Goal: Find specific page/section: Find specific page/section

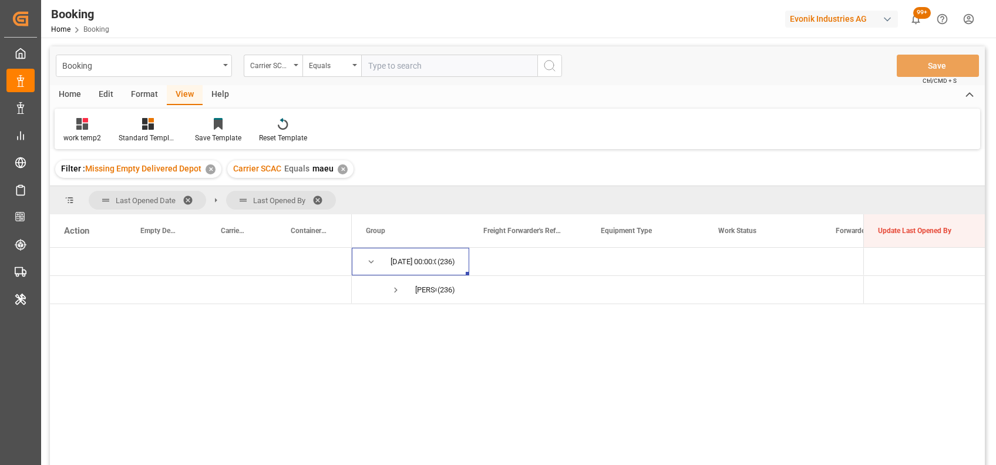
scroll to position [106, 0]
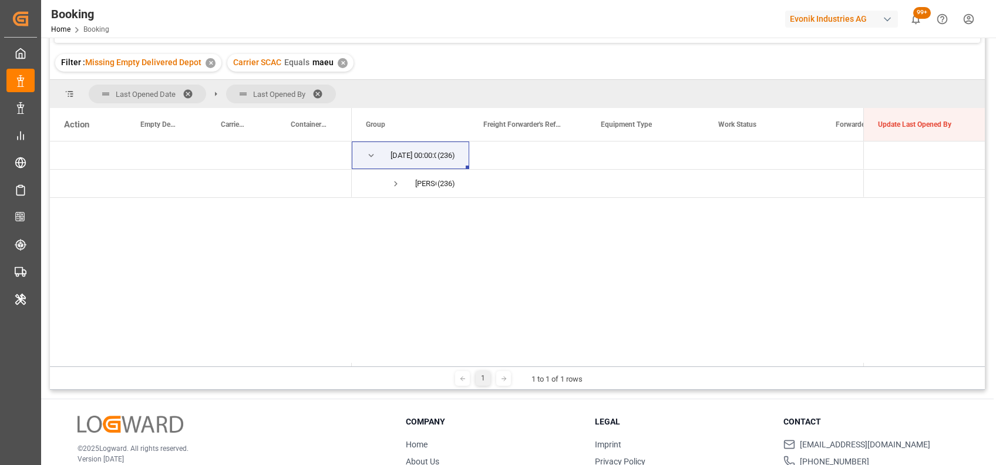
drag, startPoint x: 0, startPoint y: 0, endPoint x: 497, endPoint y: 429, distance: 656.3
click at [497, 429] on div "Booking Carrier SCAC Equals Save Ctrl/CMD + S Home Edit Format View Help work t…" at bounding box center [517, 231] width 952 height 601
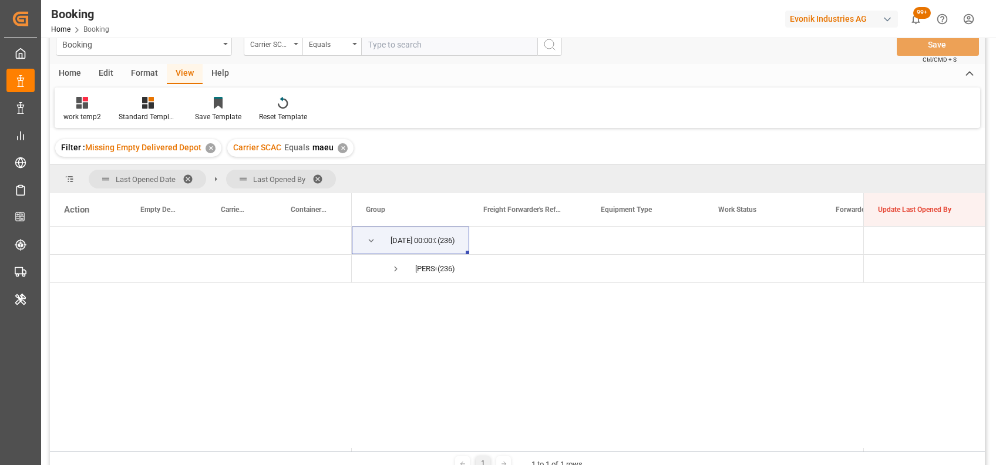
scroll to position [20, 0]
click at [188, 176] on span at bounding box center [192, 180] width 19 height 11
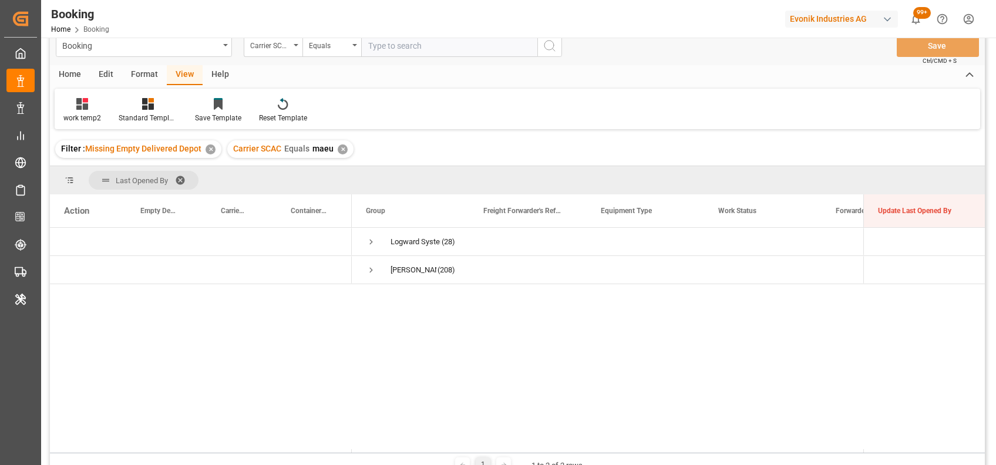
click at [180, 180] on span at bounding box center [184, 180] width 19 height 11
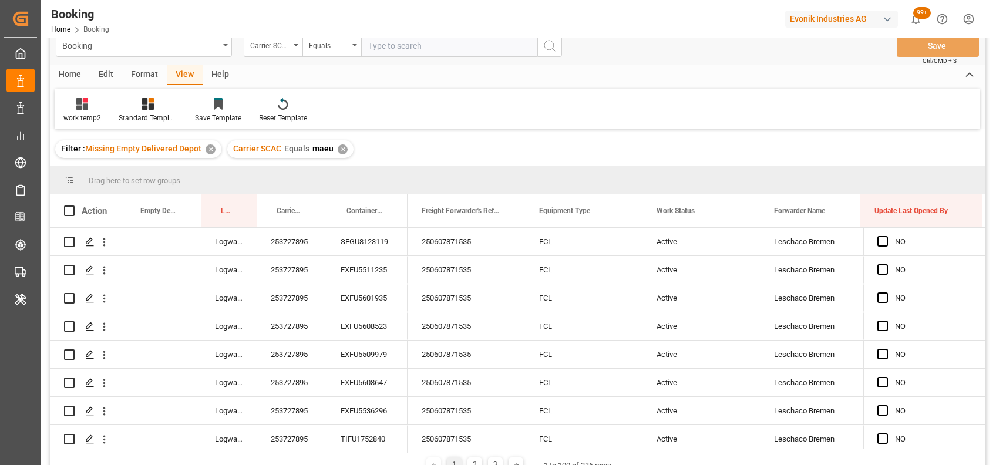
click at [338, 147] on div "✕" at bounding box center [343, 149] width 10 height 10
click at [141, 68] on div "Format" at bounding box center [144, 75] width 45 height 20
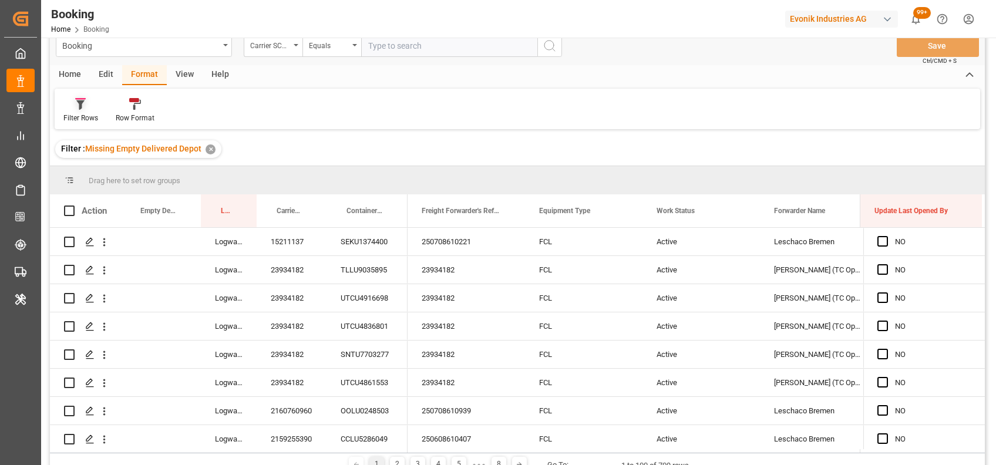
click at [55, 120] on div "Filter Rows" at bounding box center [81, 110] width 52 height 26
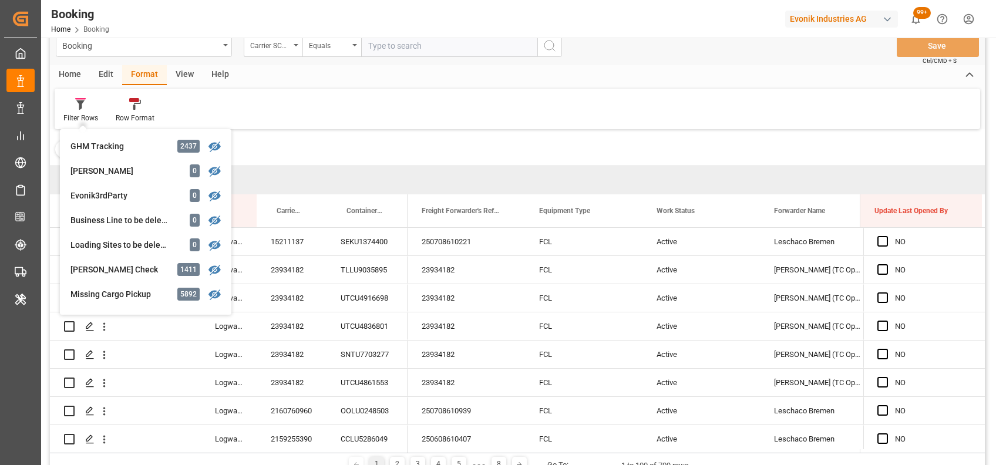
click at [340, 160] on div "Filter : Missing Empty Delivered Depot ✕" at bounding box center [517, 149] width 935 height 33
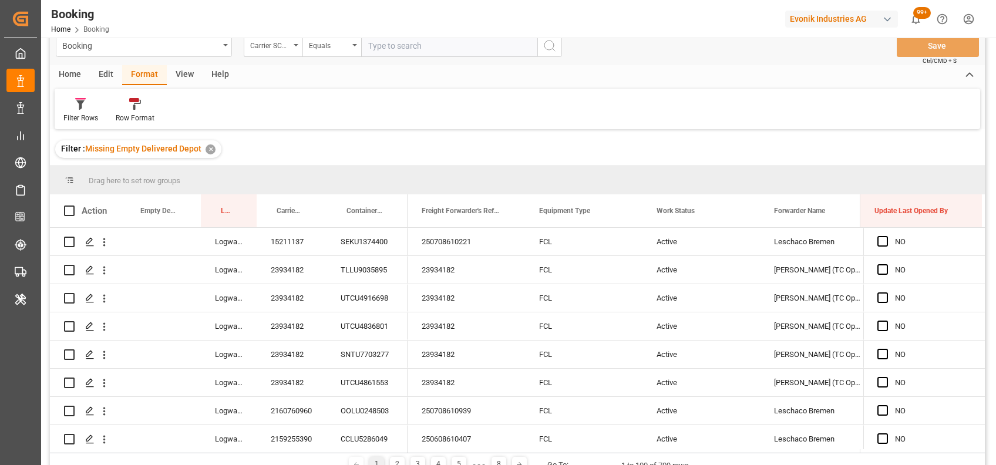
click at [177, 73] on div "View" at bounding box center [185, 75] width 36 height 20
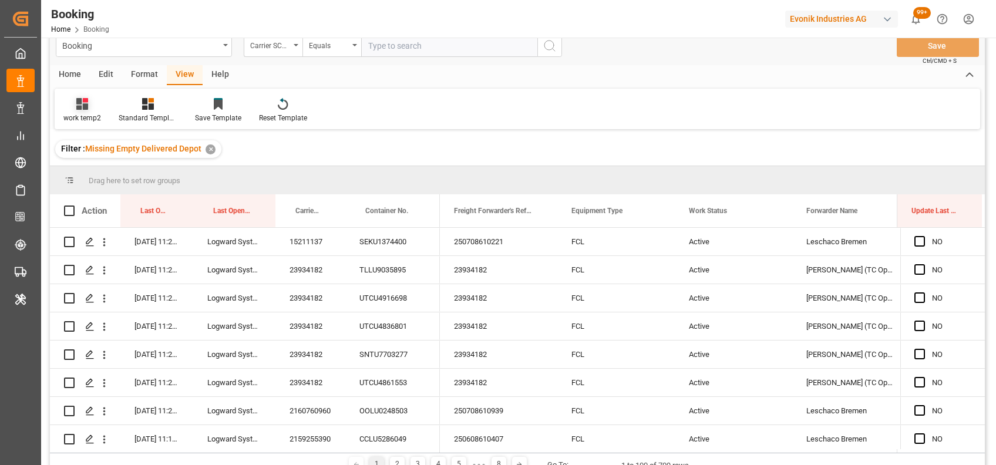
click at [79, 109] on icon at bounding box center [82, 104] width 12 height 12
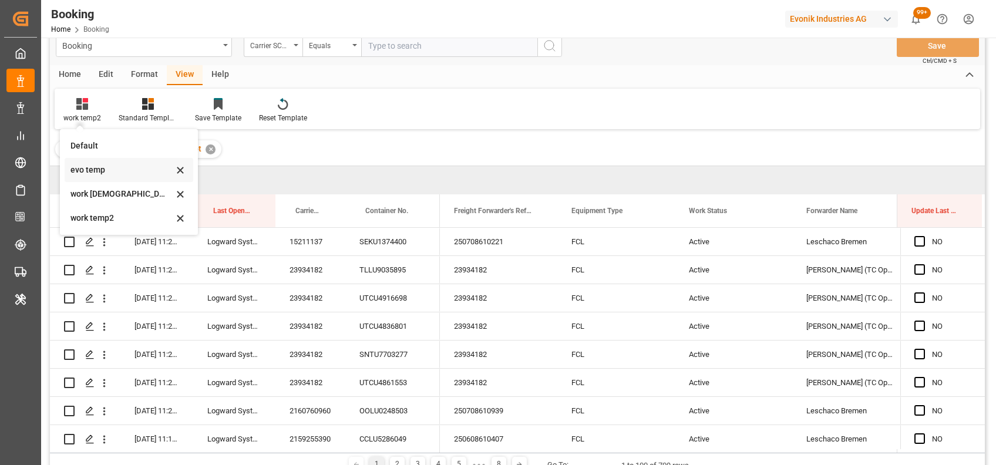
click at [88, 173] on div "evo temp" at bounding box center [121, 170] width 103 height 12
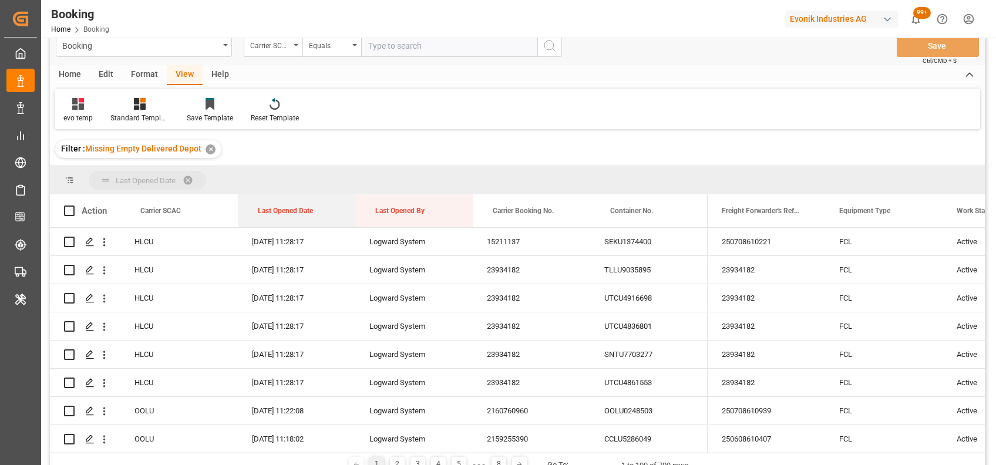
drag, startPoint x: 298, startPoint y: 206, endPoint x: 282, endPoint y: 183, distance: 28.7
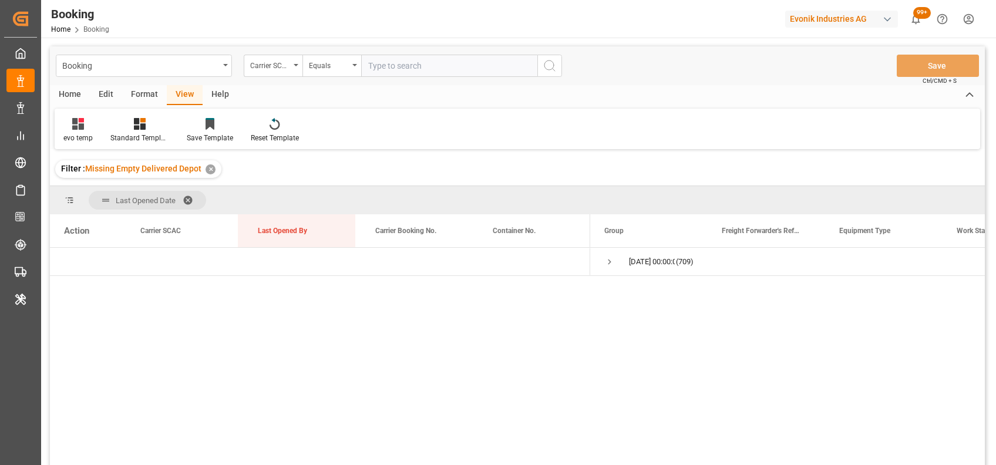
click at [138, 94] on div "Format" at bounding box center [144, 95] width 45 height 20
click at [87, 131] on div "Filter Rows" at bounding box center [81, 130] width 52 height 26
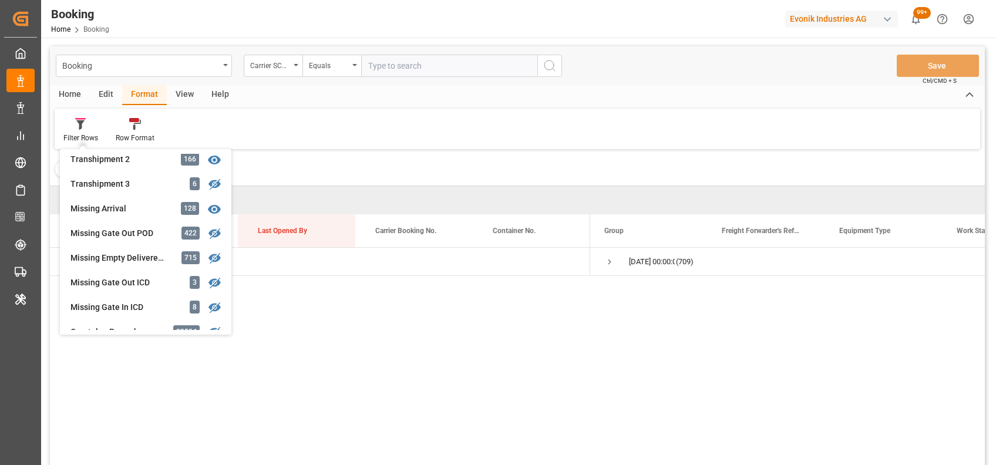
scroll to position [451, 0]
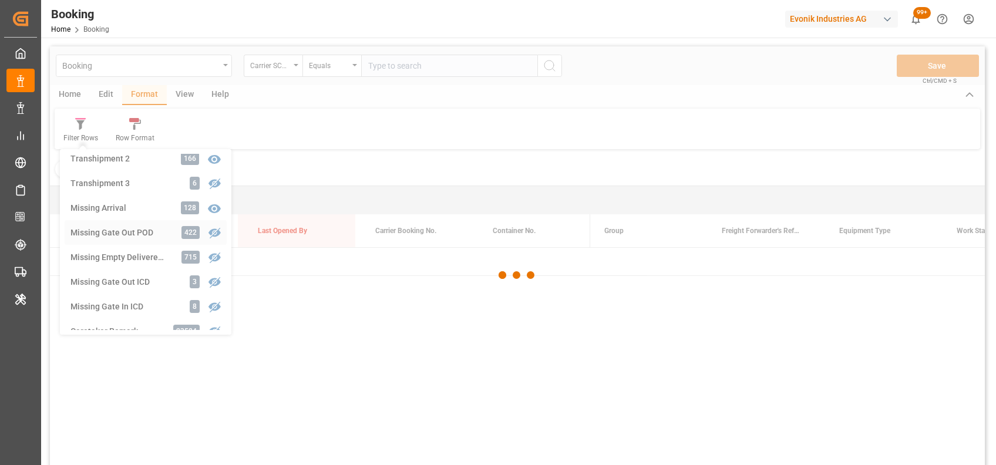
click at [94, 232] on div "Booking Carrier SCAC Equals Save Ctrl/CMD + S Home Edit Format View Help Filter…" at bounding box center [517, 271] width 935 height 450
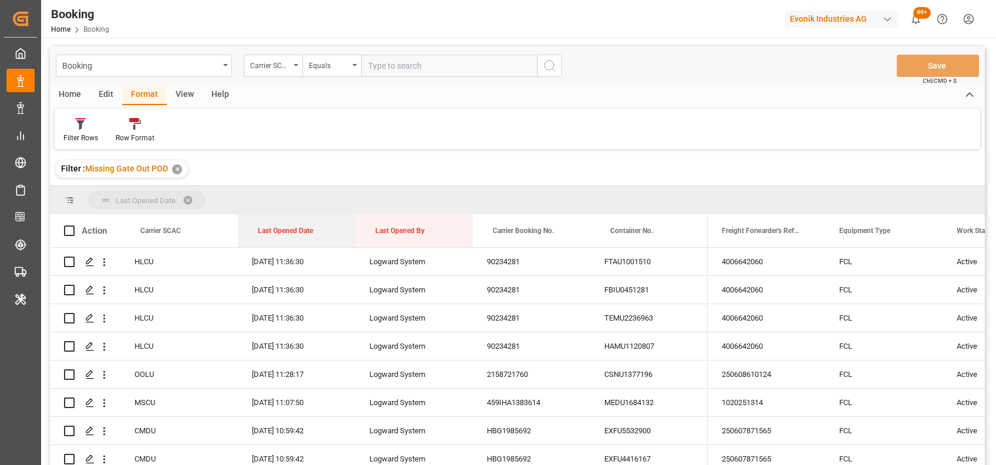
drag, startPoint x: 290, startPoint y: 236, endPoint x: 267, endPoint y: 203, distance: 40.4
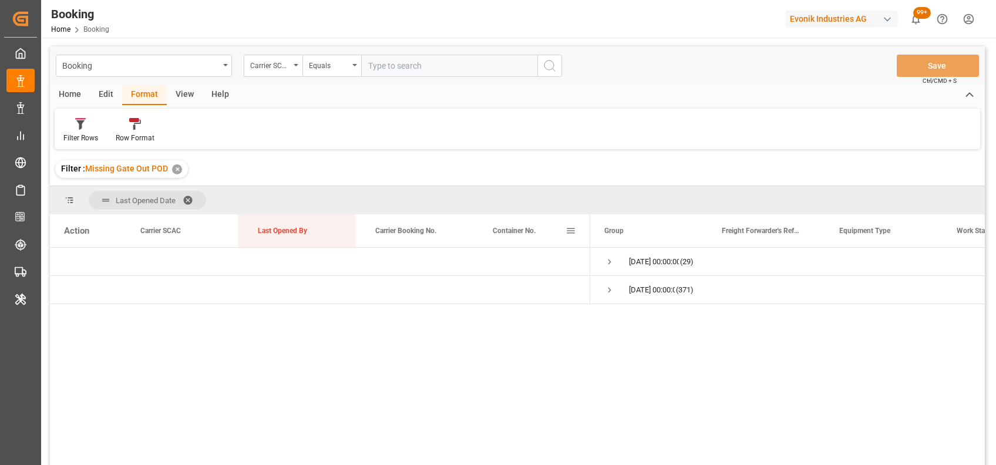
scroll to position [33, 0]
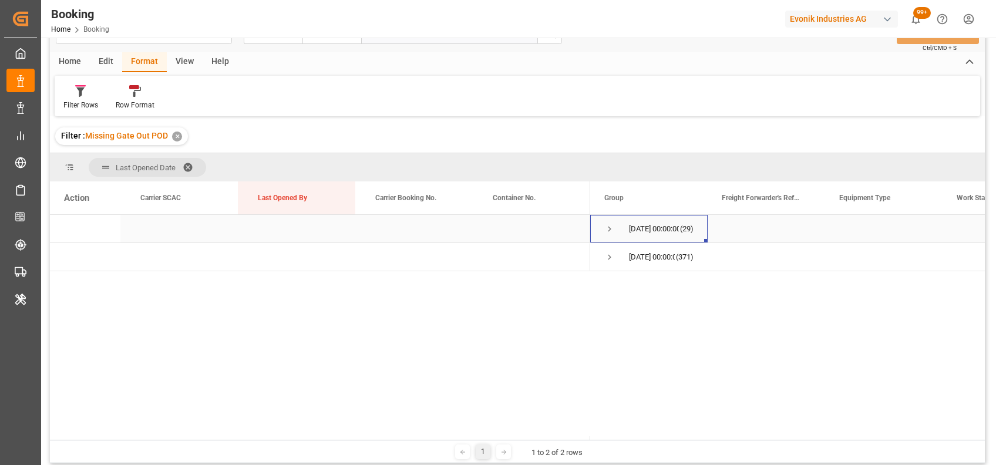
click at [607, 230] on span "Press SPACE to select this row." at bounding box center [609, 229] width 11 height 11
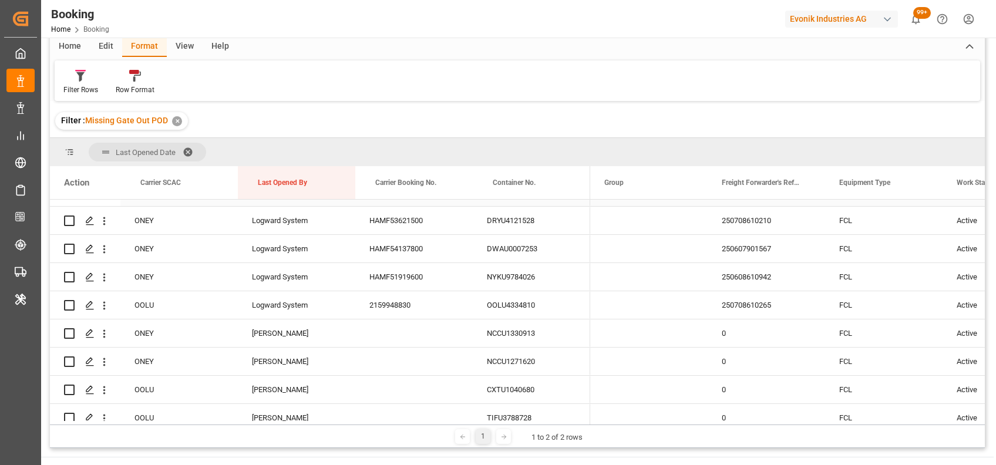
scroll to position [247, 0]
